Goal: Understand process/instructions: Learn how to perform a task or action

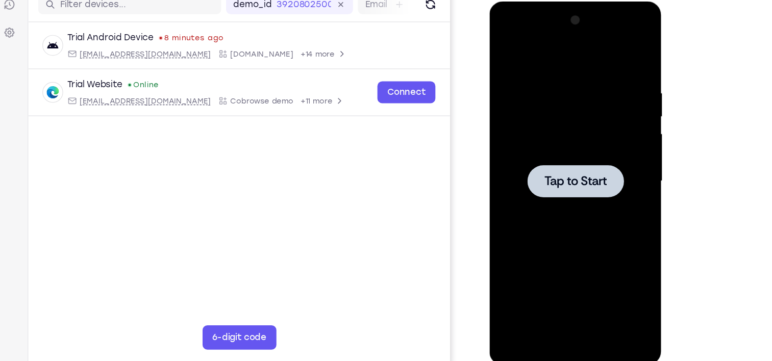
scroll to position [112, 0]
click at [566, 126] on div at bounding box center [562, 152] width 129 height 286
click at [541, 180] on div at bounding box center [562, 152] width 129 height 286
click at [554, 151] on span "Tap to Start" at bounding box center [562, 152] width 52 height 10
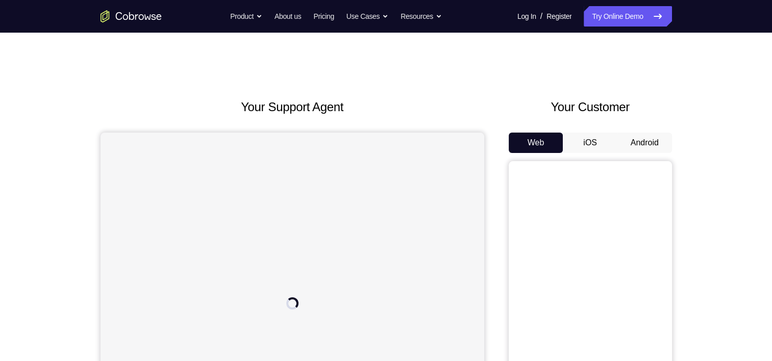
click at [648, 147] on button "Android" at bounding box center [645, 143] width 55 height 20
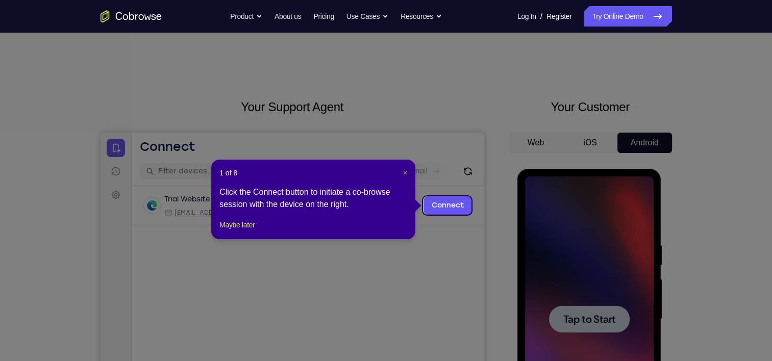
click at [406, 175] on span "×" at bounding box center [405, 173] width 4 height 8
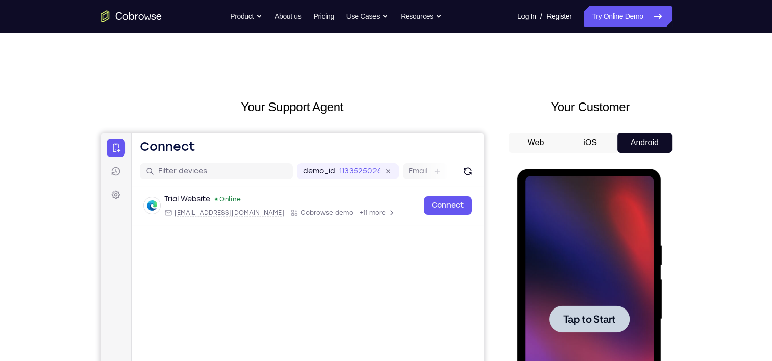
click at [570, 293] on div at bounding box center [589, 320] width 129 height 286
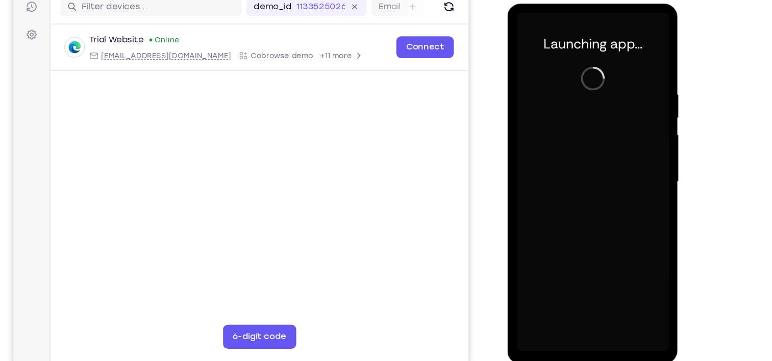
scroll to position [128, 0]
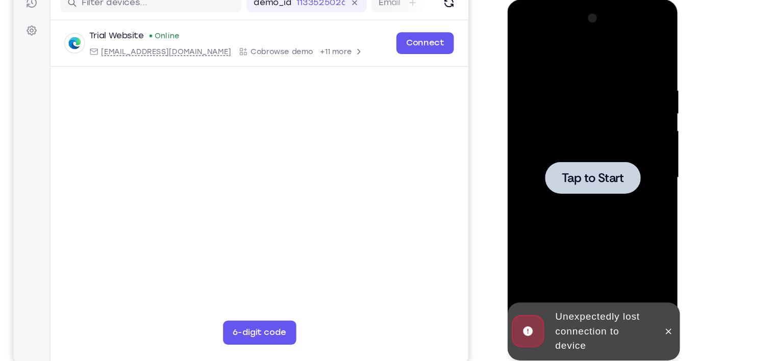
click at [561, 231] on div at bounding box center [580, 151] width 129 height 286
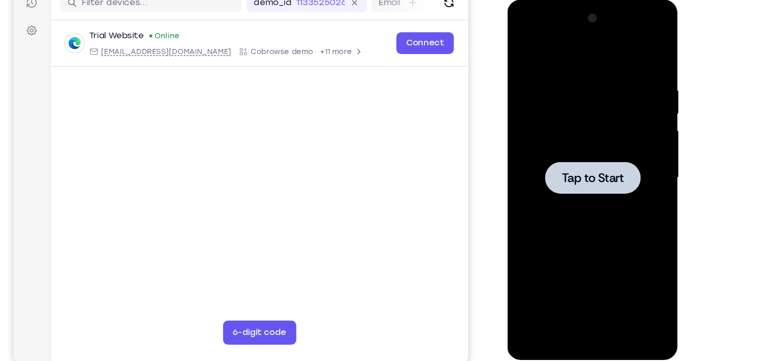
click at [563, 134] on div at bounding box center [580, 151] width 129 height 286
